Goal: Find specific page/section: Find specific page/section

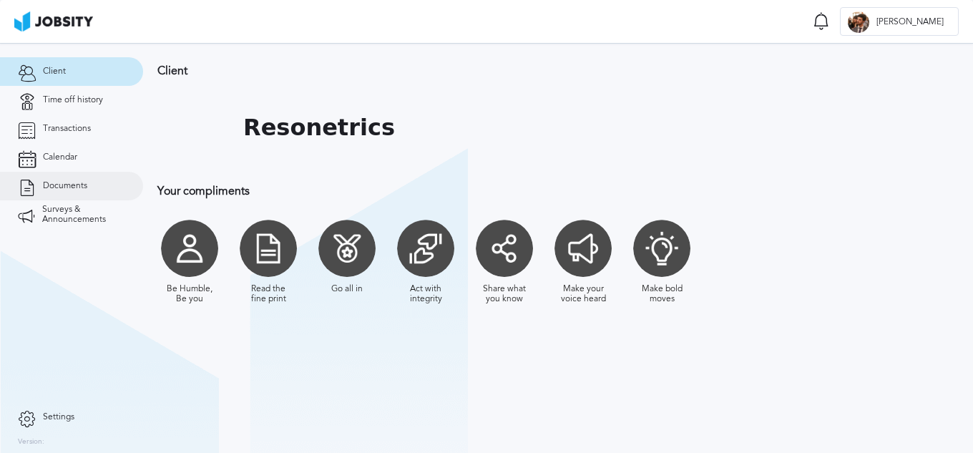
click at [69, 184] on span "Documents" at bounding box center [65, 186] width 44 height 10
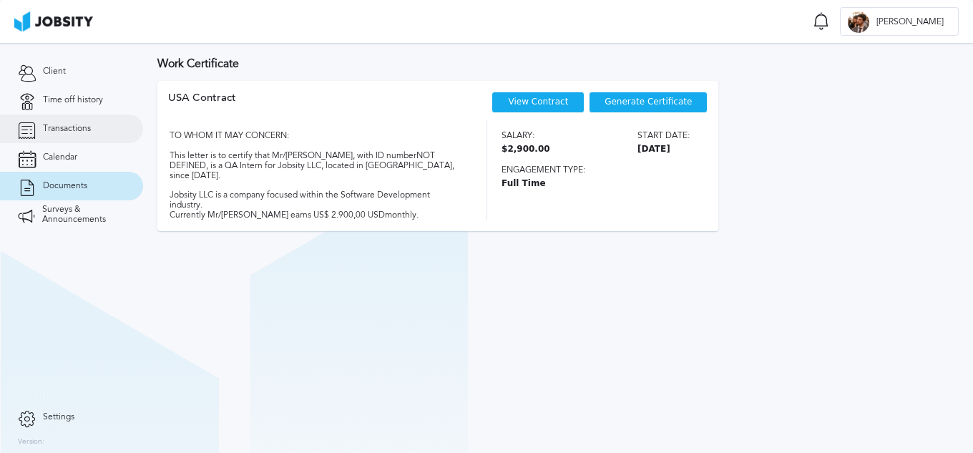
click at [89, 131] on span "Transactions" at bounding box center [67, 129] width 48 height 10
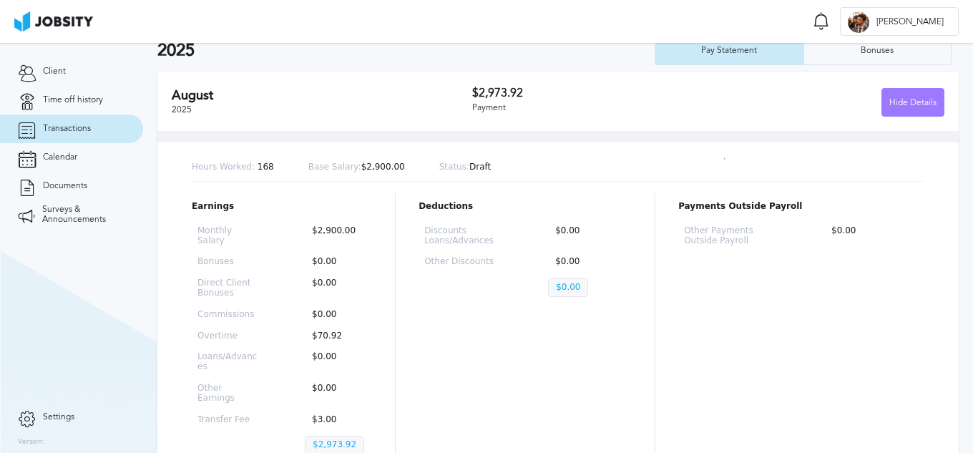
scroll to position [143, 0]
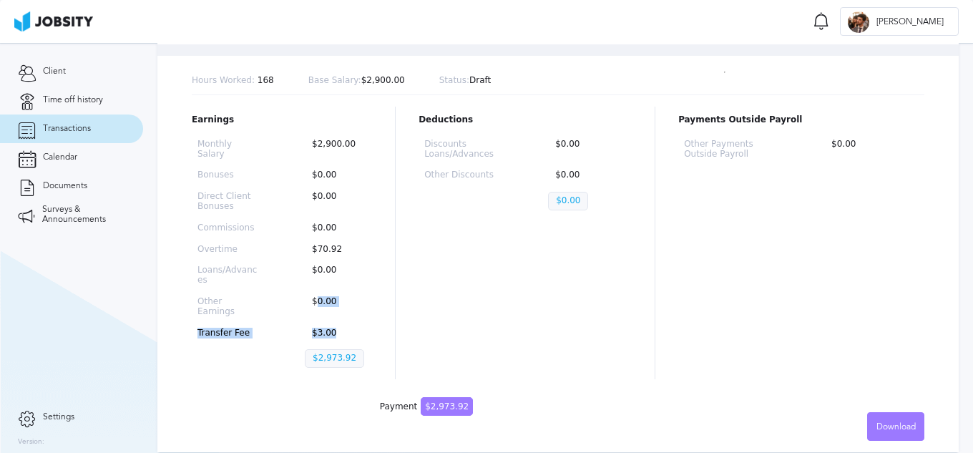
drag, startPoint x: 341, startPoint y: 314, endPoint x: 315, endPoint y: 295, distance: 31.2
click at [317, 298] on div "Monthly Salary $2,900.00 Bonuses $0.00 Direct Client Bonuses $0.00 Commissions …" at bounding box center [282, 256] width 180 height 245
drag, startPoint x: 351, startPoint y: 241, endPoint x: 219, endPoint y: 216, distance: 134.7
click at [232, 220] on div "Monthly Salary $2,900.00 Bonuses $0.00 Direct Client Bonuses $0.00 Commissions …" at bounding box center [282, 256] width 180 height 245
